Goal: Task Accomplishment & Management: Use online tool/utility

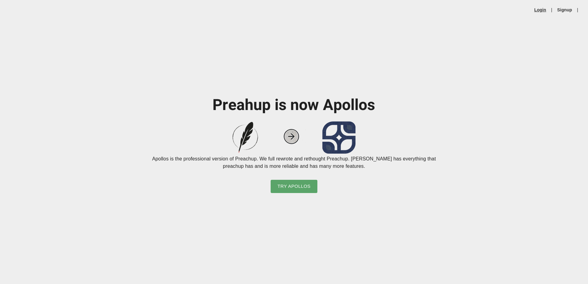
click at [541, 7] on link "Login" at bounding box center [540, 10] width 12 height 6
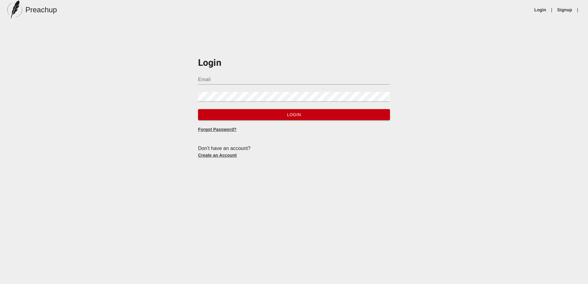
type input "[PERSON_NAME][EMAIL_ADDRESS][DOMAIN_NAME]"
click at [288, 115] on span "Login" at bounding box center [294, 115] width 182 height 8
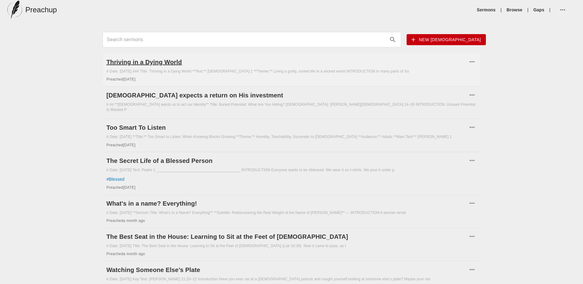
click at [149, 62] on h6 "Thriving in a Dying World" at bounding box center [286, 62] width 361 height 10
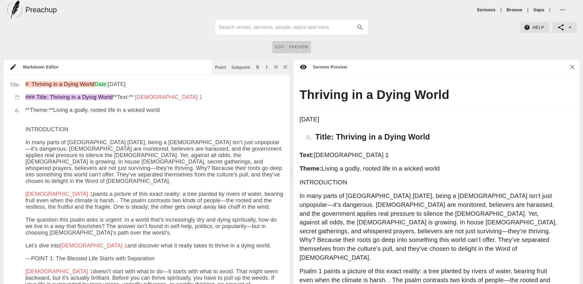
click at [561, 10] on icon "button" at bounding box center [562, 9] width 5 height 1
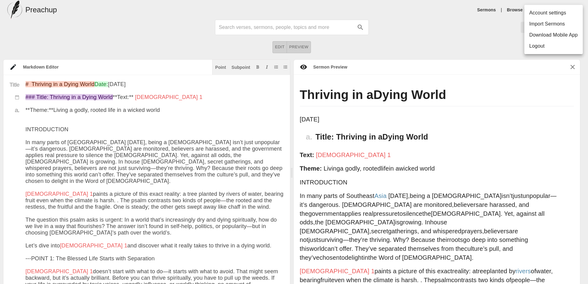
click at [420, 55] on div at bounding box center [294, 142] width 588 height 284
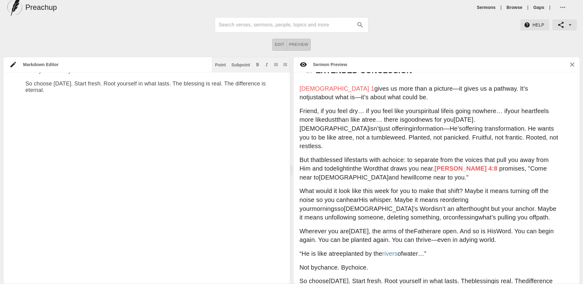
drag, startPoint x: 26, startPoint y: 109, endPoint x: 194, endPoint y: 112, distance: 168.1
